Goal: Transaction & Acquisition: Download file/media

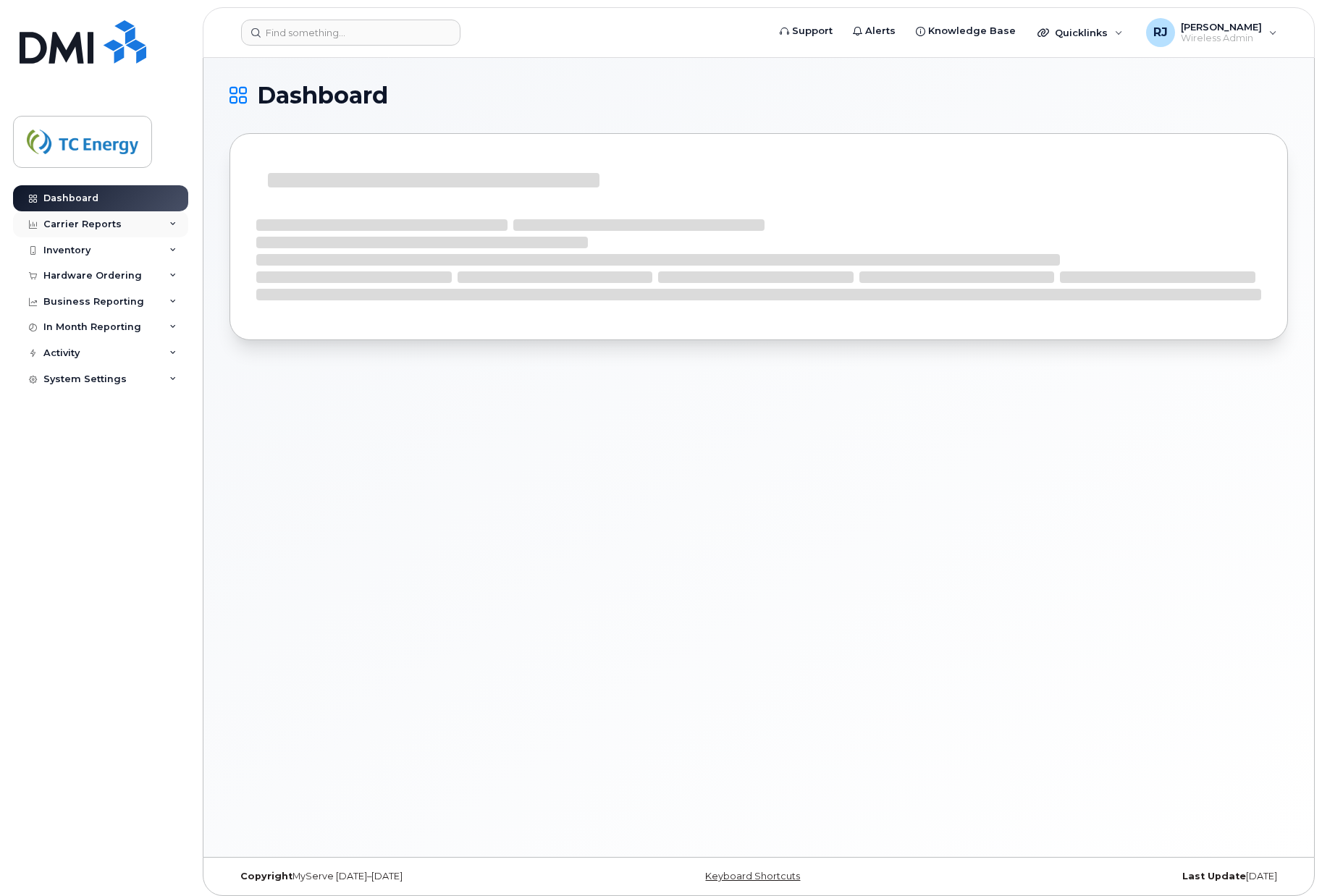
click at [82, 226] on div "Carrier Reports" at bounding box center [82, 224] width 78 height 11
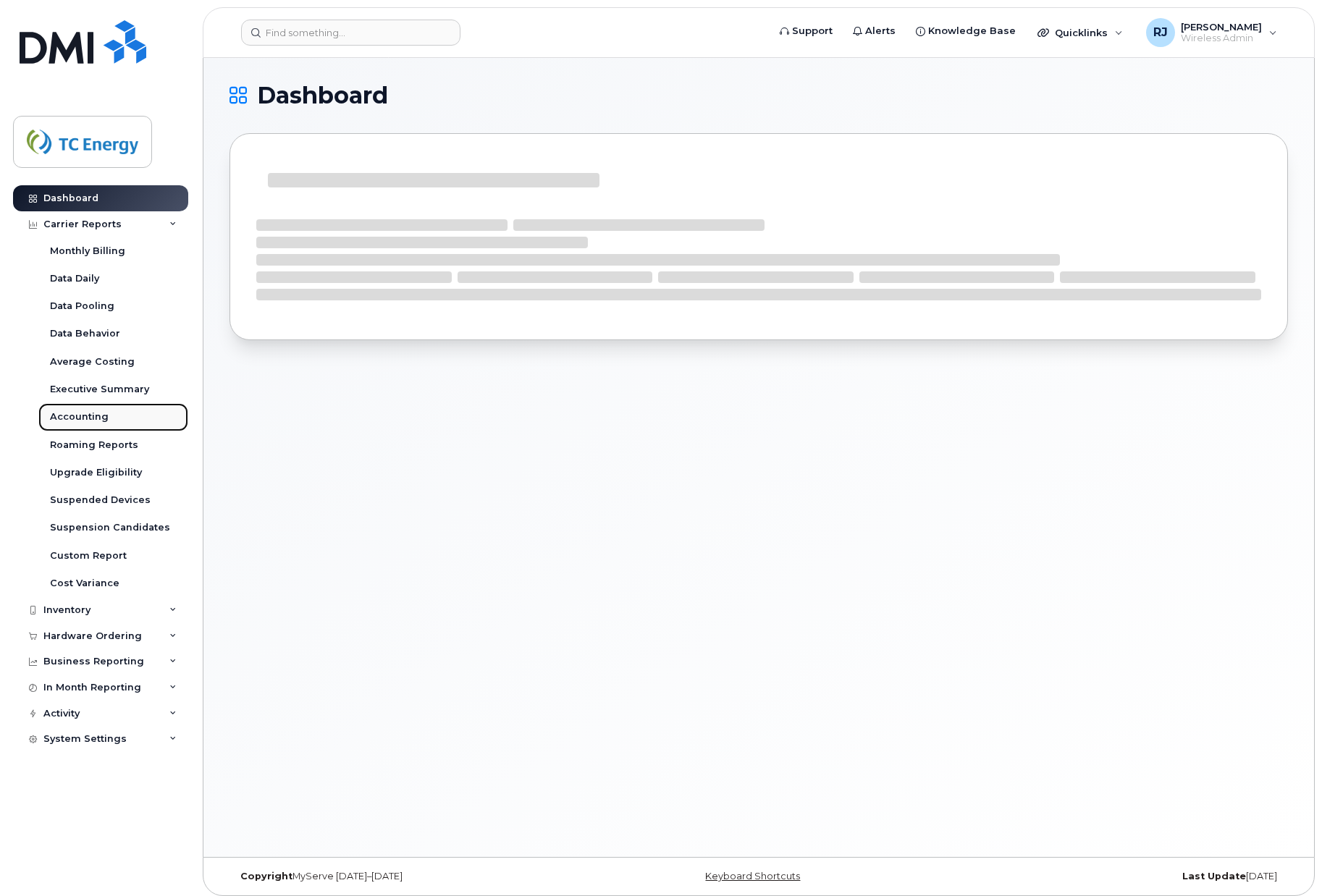
click at [99, 421] on div "Accounting" at bounding box center [79, 417] width 59 height 13
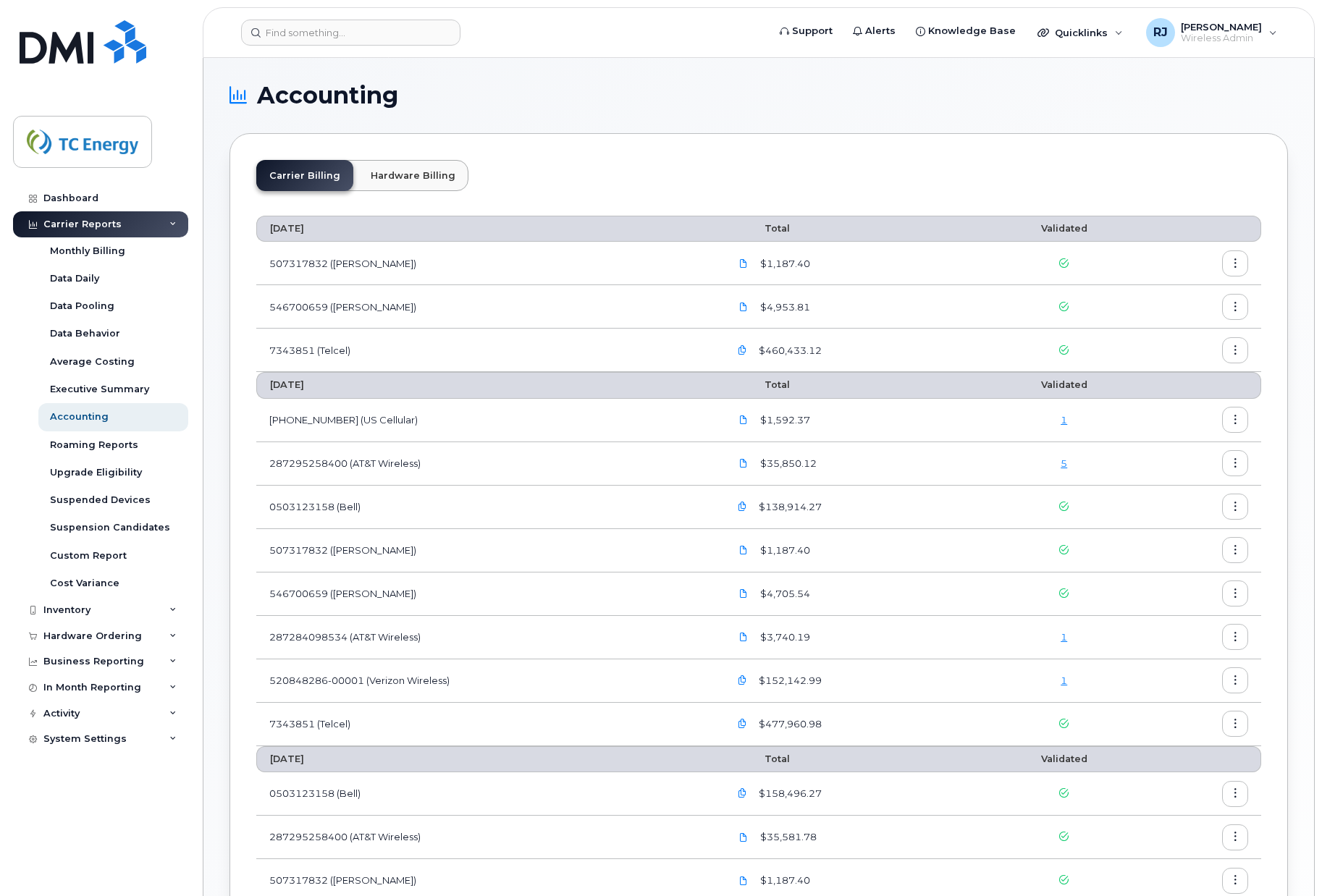
click at [1238, 357] on button "button" at bounding box center [1235, 351] width 26 height 26
click at [1186, 411] on span "Download" at bounding box center [1169, 409] width 56 height 13
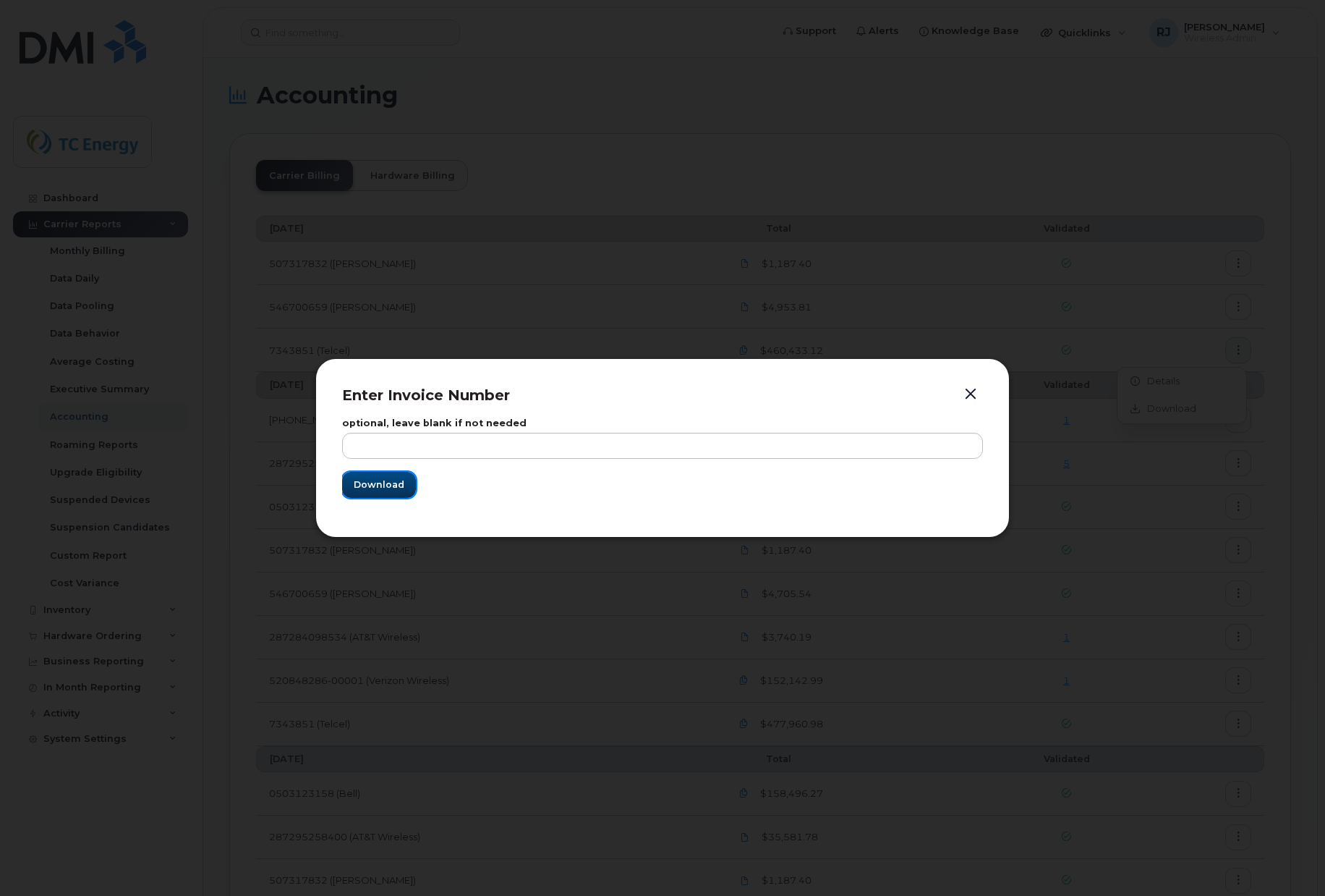
click at [399, 476] on button "Download" at bounding box center [379, 485] width 74 height 26
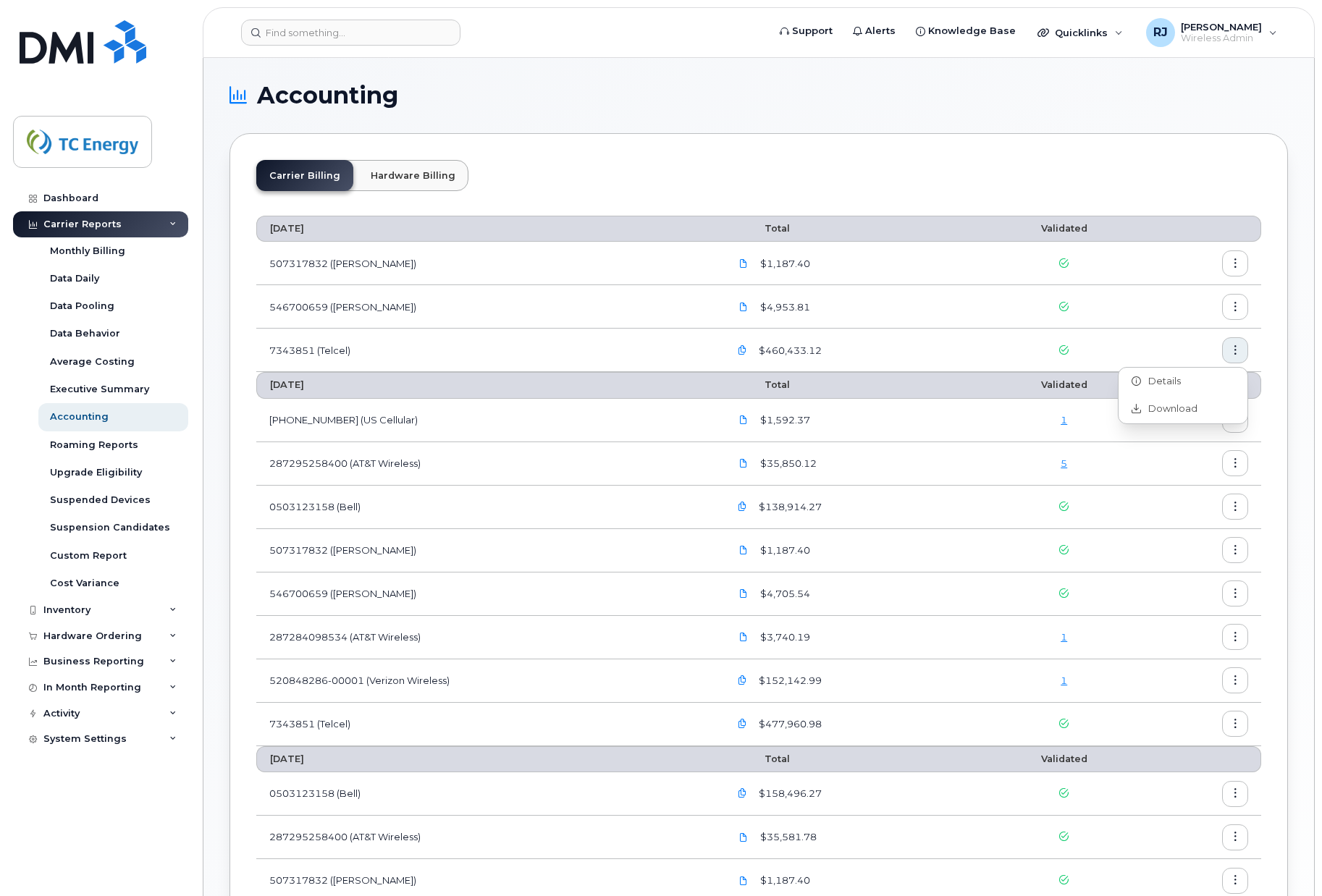
click at [925, 166] on div "Carrier Billing Hardware Billing" at bounding box center [759, 182] width 1005 height 43
click at [1270, 19] on div "[PERSON_NAME] Wireless Admin" at bounding box center [1210, 32] width 151 height 29
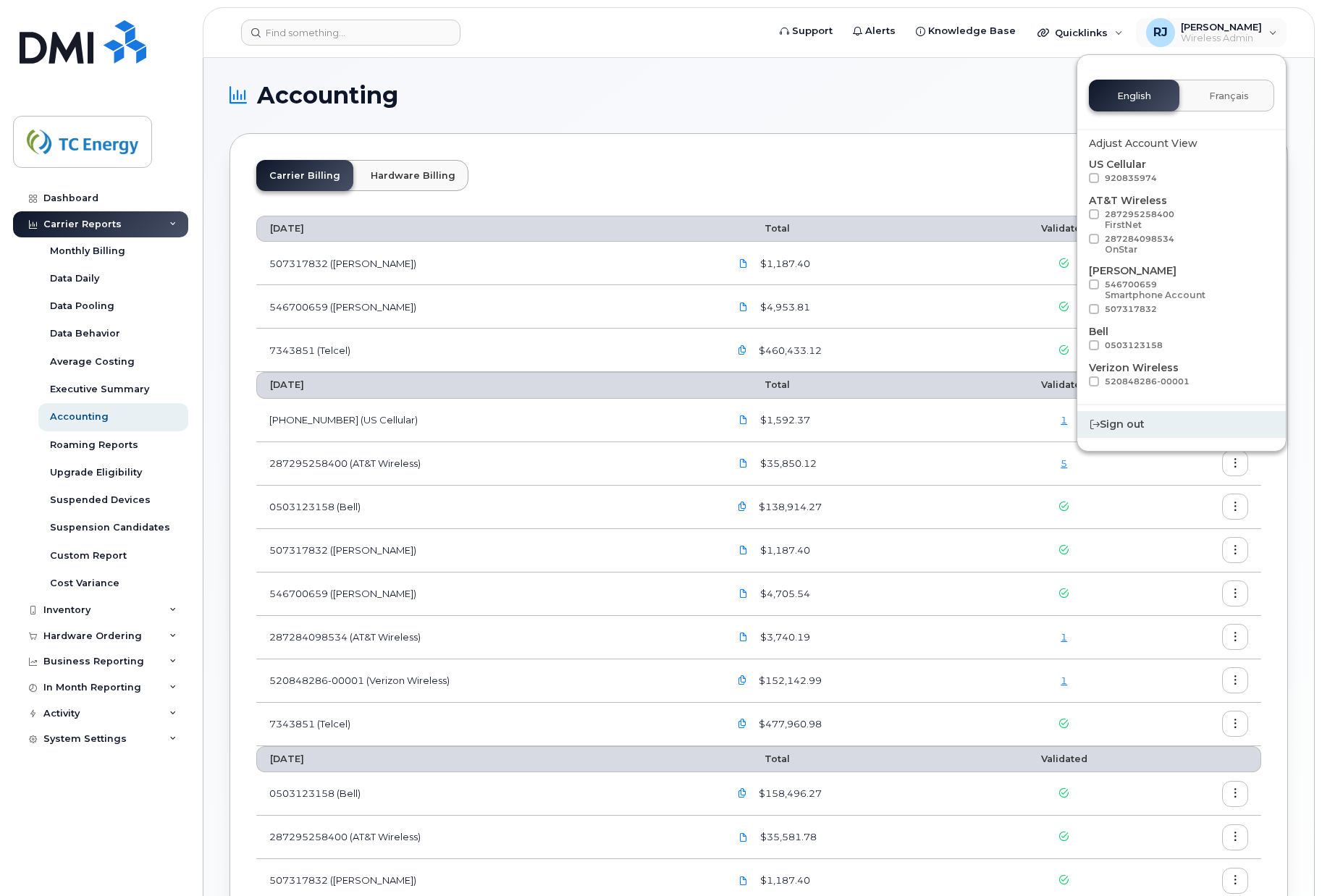
click at [1149, 417] on div "Sign out" at bounding box center [1181, 424] width 208 height 27
